Goal: Task Accomplishment & Management: Manage account settings

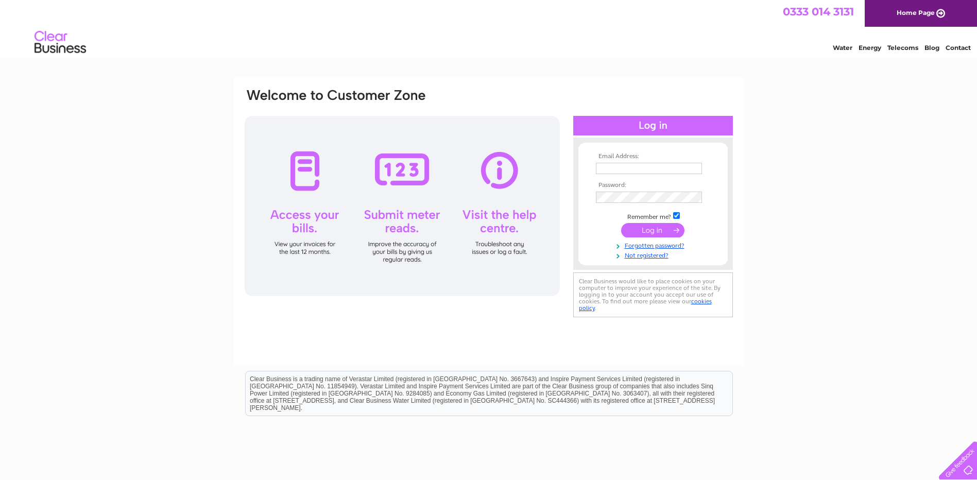
click at [637, 167] on input "text" at bounding box center [649, 168] width 106 height 11
type input "jenny.odonnell@cps.scot"
click at [621, 224] on input "submit" at bounding box center [652, 231] width 63 height 14
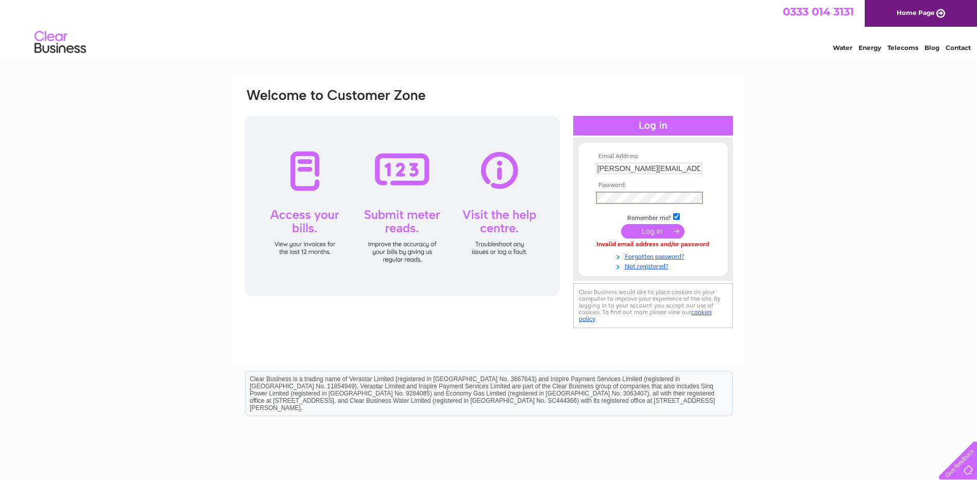
click at [621, 224] on input "submit" at bounding box center [652, 231] width 63 height 14
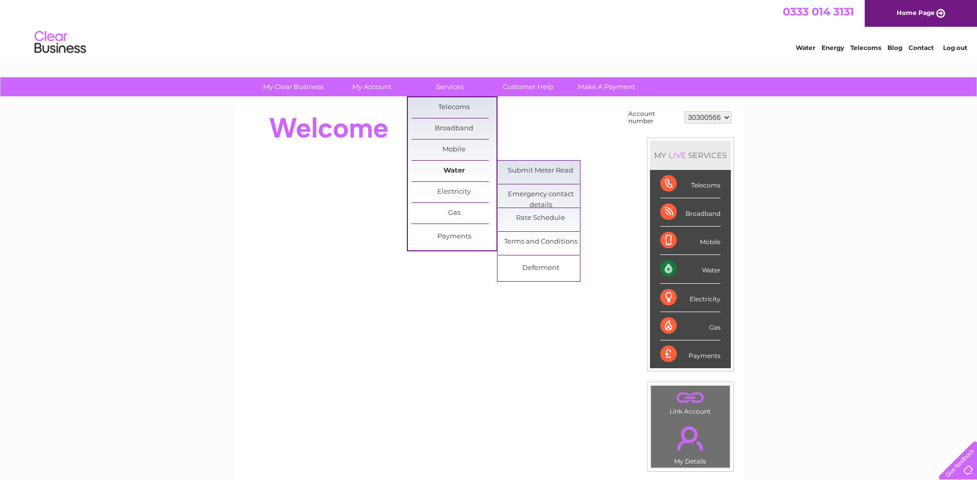
click at [453, 166] on link "Water" at bounding box center [454, 171] width 85 height 21
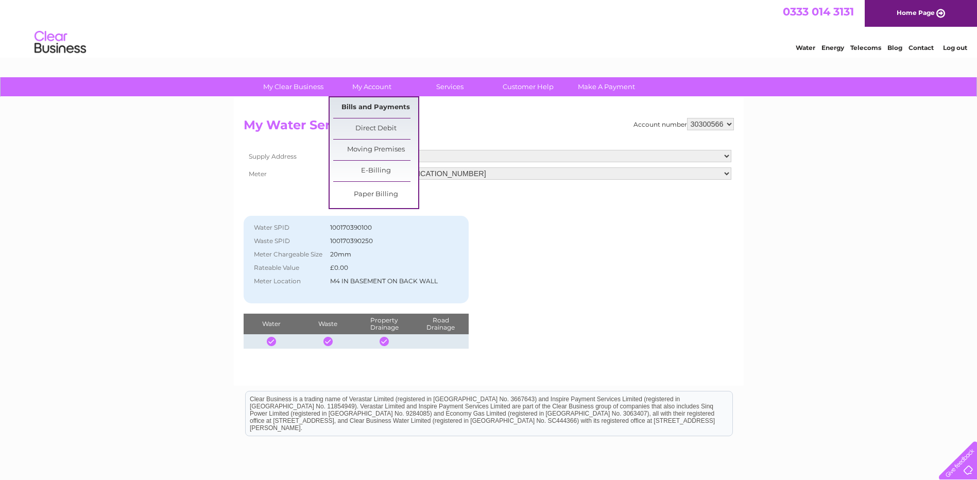
click at [369, 107] on link "Bills and Payments" at bounding box center [375, 107] width 85 height 21
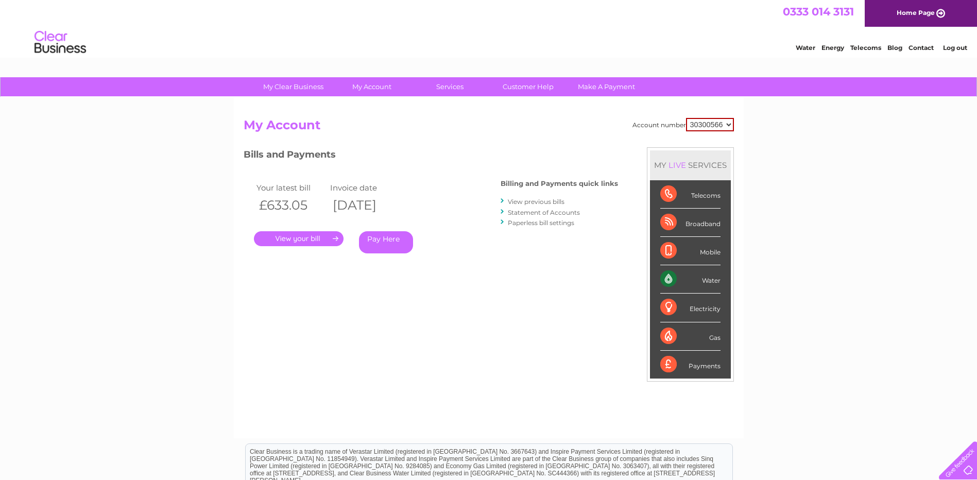
click at [294, 235] on link "." at bounding box center [299, 238] width 90 height 15
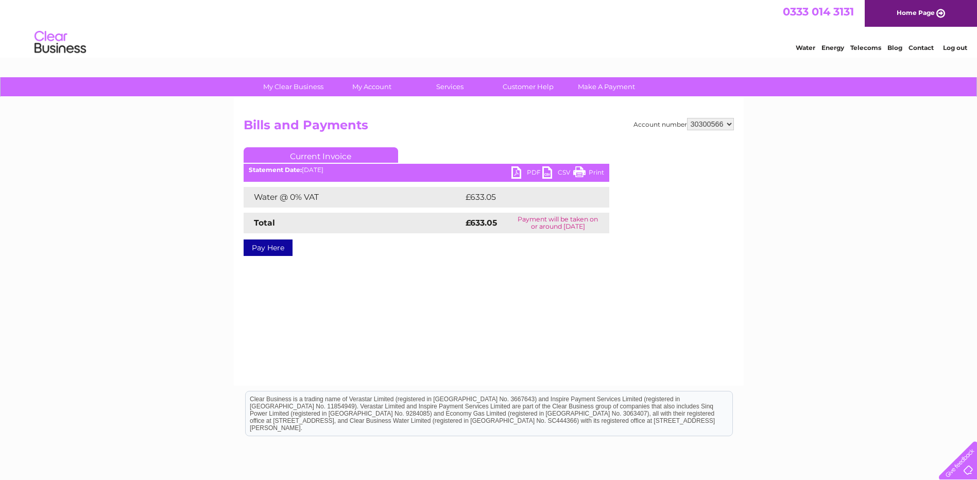
click at [517, 170] on link "PDF" at bounding box center [527, 173] width 31 height 15
